Goal: Navigation & Orientation: Find specific page/section

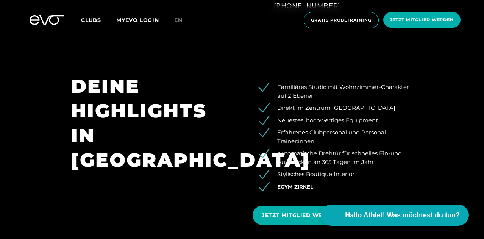
scroll to position [515, 0]
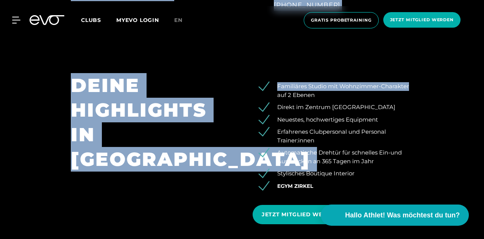
drag, startPoint x: 481, startPoint y: 41, endPoint x: 483, endPoint y: 51, distance: 10.0
click at [392, 78] on div "Familiäres Studio mit Wohnzimmer-Charakter auf 2 Ebenen Direkt im Zentrum [GEOG…" at bounding box center [333, 151] width 182 height 157
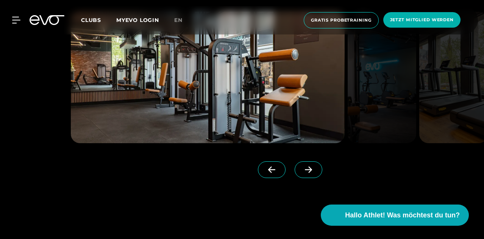
scroll to position [803, 0]
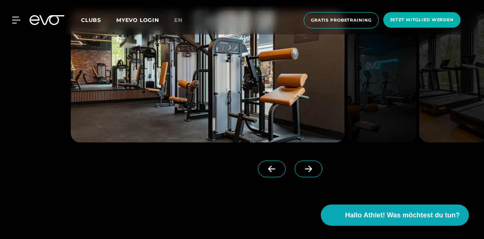
click at [304, 170] on span at bounding box center [309, 169] width 28 height 17
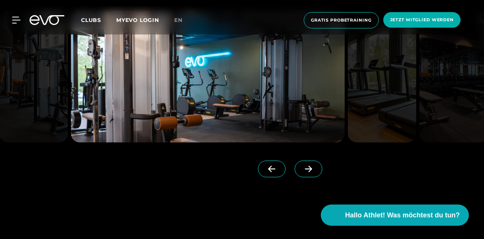
click at [304, 170] on span at bounding box center [309, 169] width 28 height 17
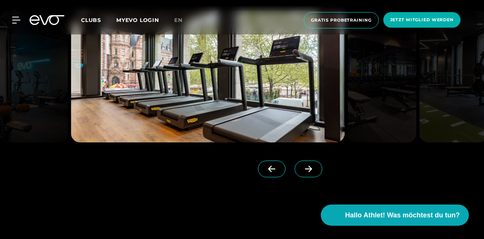
click at [304, 170] on span at bounding box center [309, 169] width 28 height 17
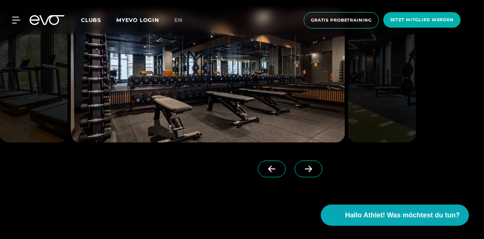
click at [304, 170] on span at bounding box center [309, 169] width 28 height 17
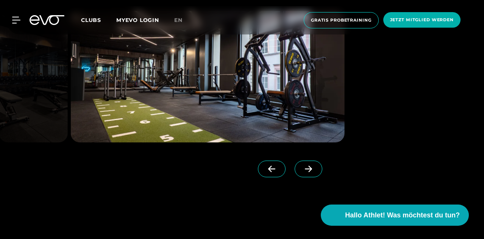
click at [304, 170] on span at bounding box center [309, 169] width 28 height 17
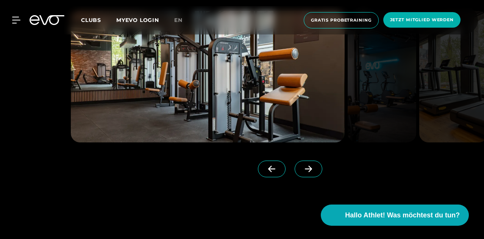
click at [304, 170] on span at bounding box center [309, 169] width 28 height 17
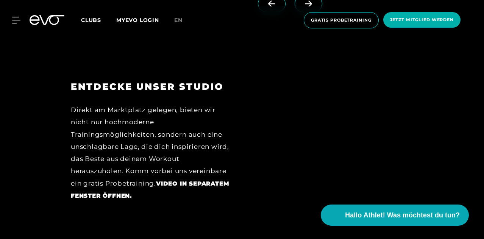
scroll to position [970, 0]
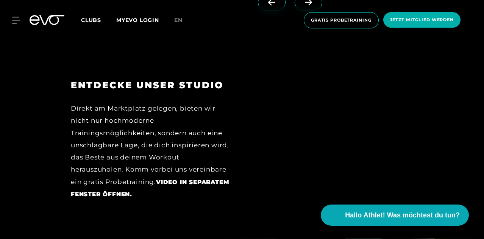
drag, startPoint x: 483, startPoint y: 73, endPoint x: 484, endPoint y: 87, distance: 14.1
